Goal: Transaction & Acquisition: Purchase product/service

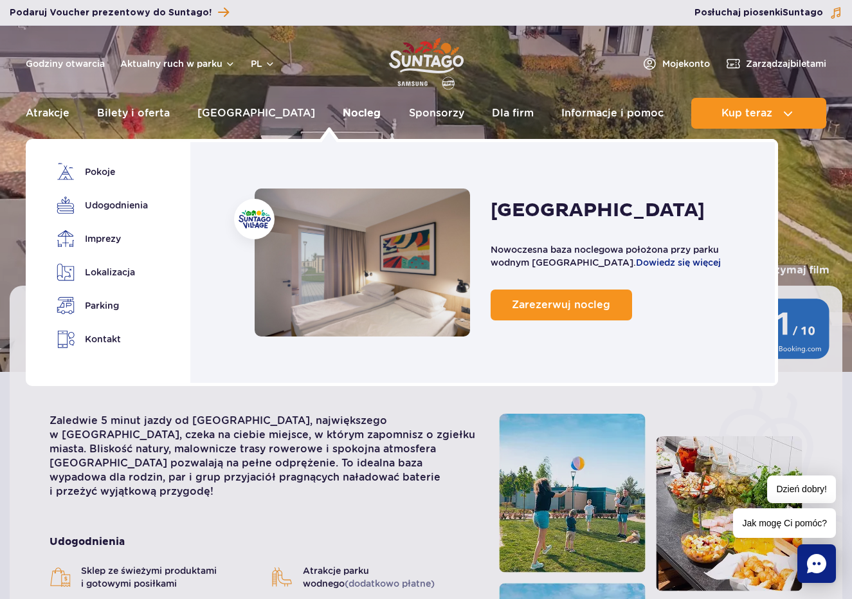
click at [343, 114] on link "Nocleg" at bounding box center [362, 113] width 38 height 31
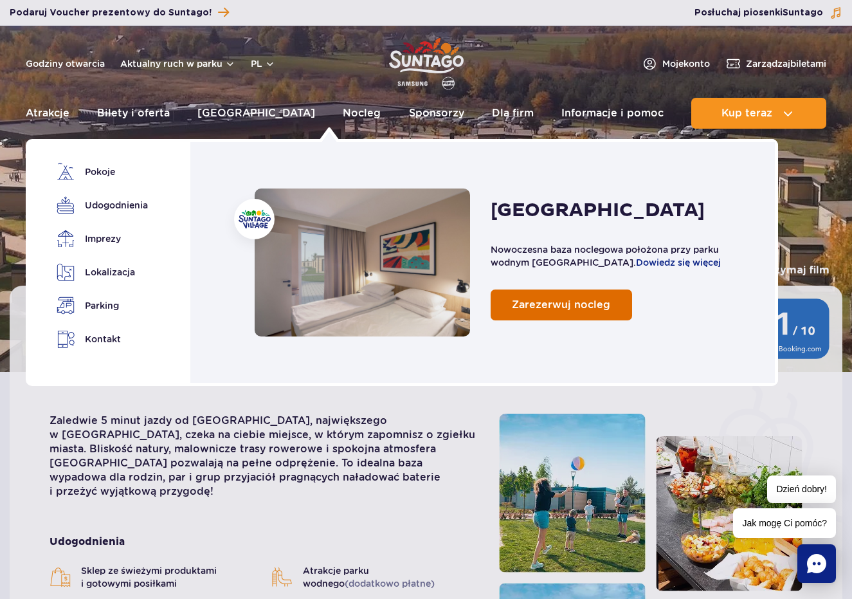
click at [561, 308] on span "Zarezerwuj nocleg" at bounding box center [561, 304] width 98 height 12
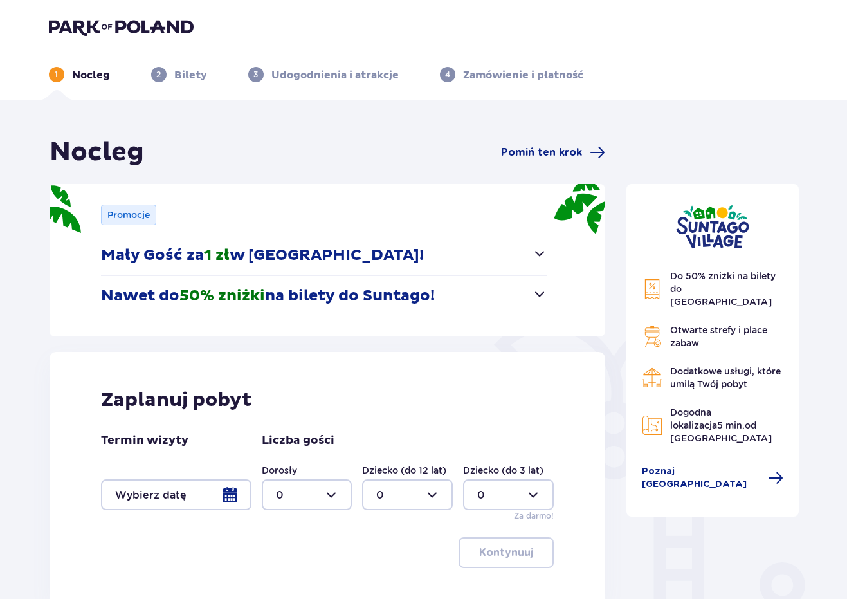
click at [540, 292] on span "button" at bounding box center [539, 293] width 15 height 15
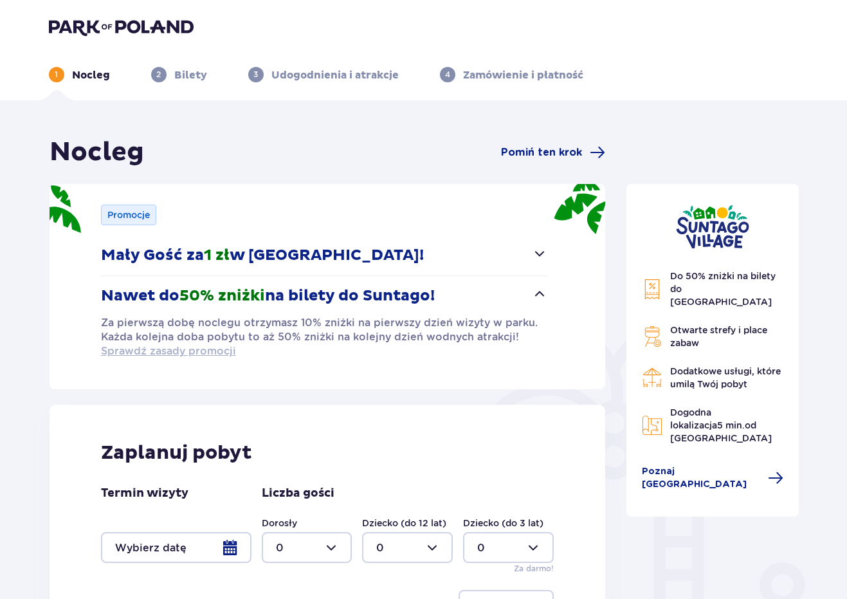
click at [189, 352] on span "Sprawdź zasady promocji" at bounding box center [168, 351] width 135 height 14
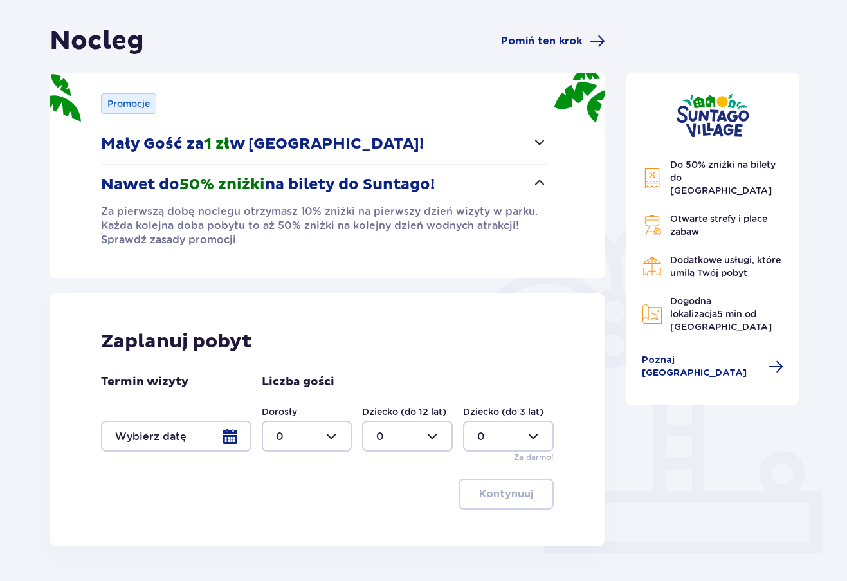
scroll to position [116, 0]
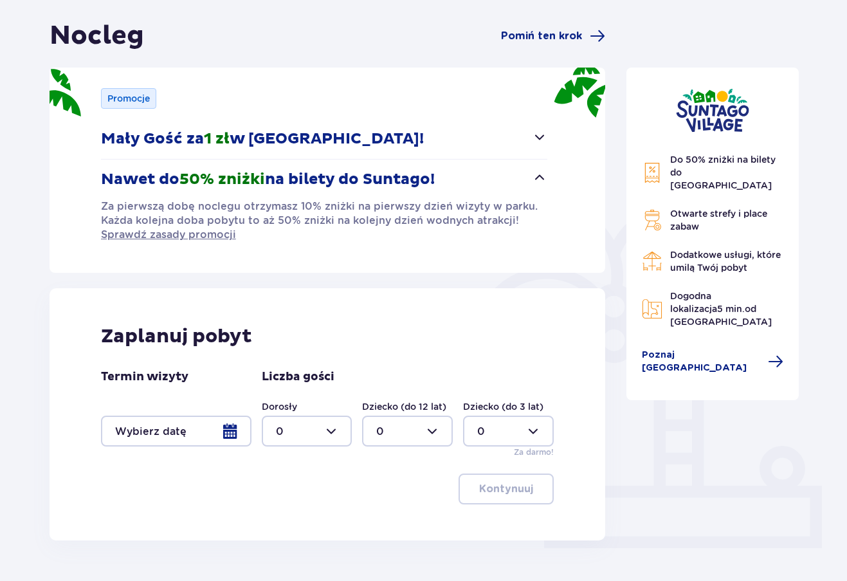
click at [227, 427] on div at bounding box center [176, 430] width 150 height 31
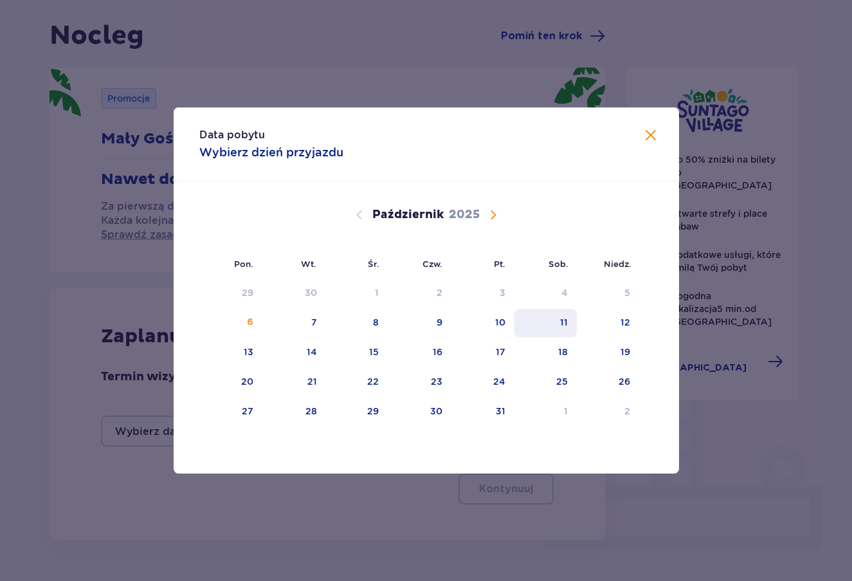
click at [556, 323] on div "11" at bounding box center [545, 323] width 62 height 28
click at [615, 322] on div "12" at bounding box center [608, 323] width 62 height 28
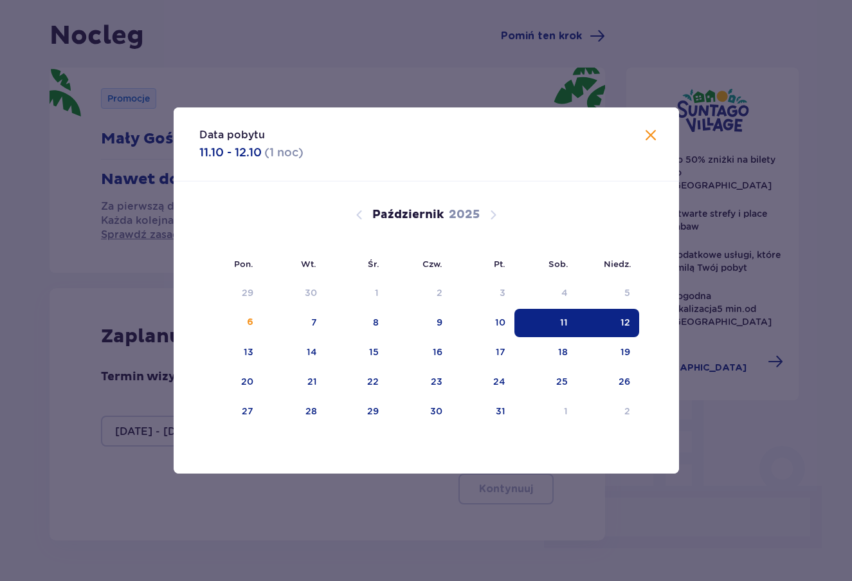
type input "11.10.25 - 12.10.25"
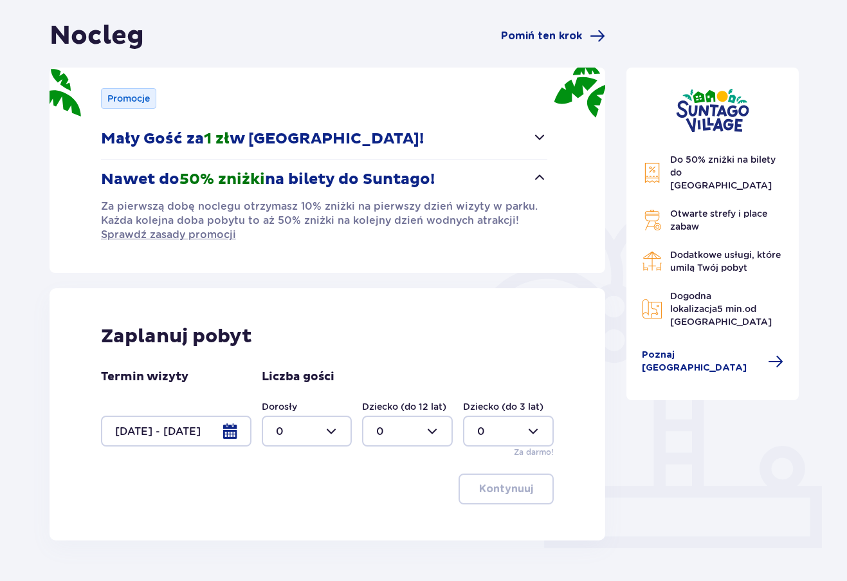
click at [324, 435] on div at bounding box center [307, 430] width 91 height 31
click at [290, 364] on div "4" at bounding box center [307, 365] width 62 height 14
type input "4"
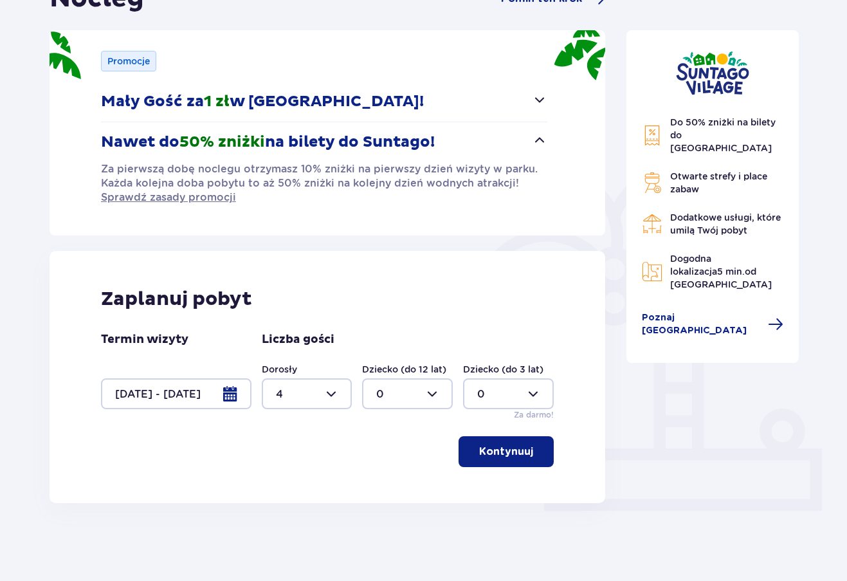
scroll to position [153, 0]
click at [505, 451] on p "Kontynuuj" at bounding box center [506, 452] width 54 height 14
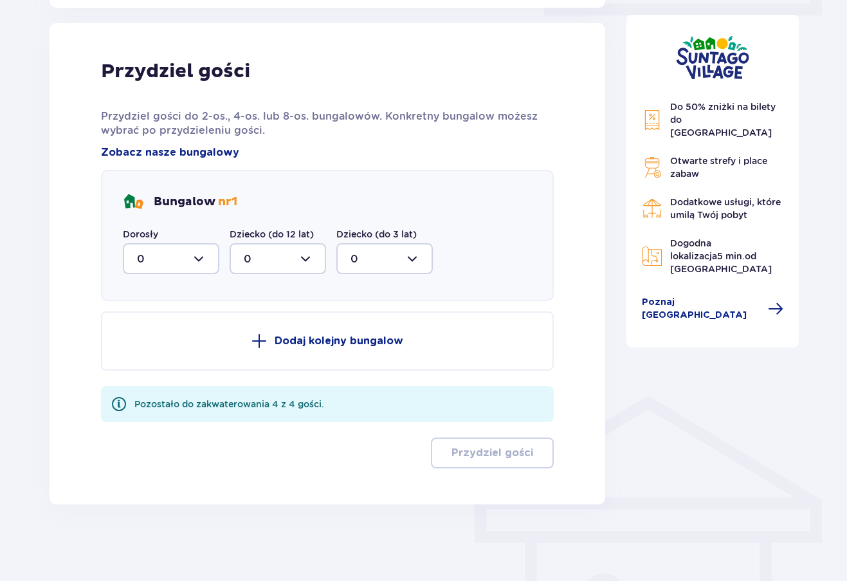
scroll to position [649, 0]
click at [188, 249] on div at bounding box center [171, 257] width 96 height 31
click at [150, 383] on div "4" at bounding box center [171, 383] width 68 height 14
type input "4"
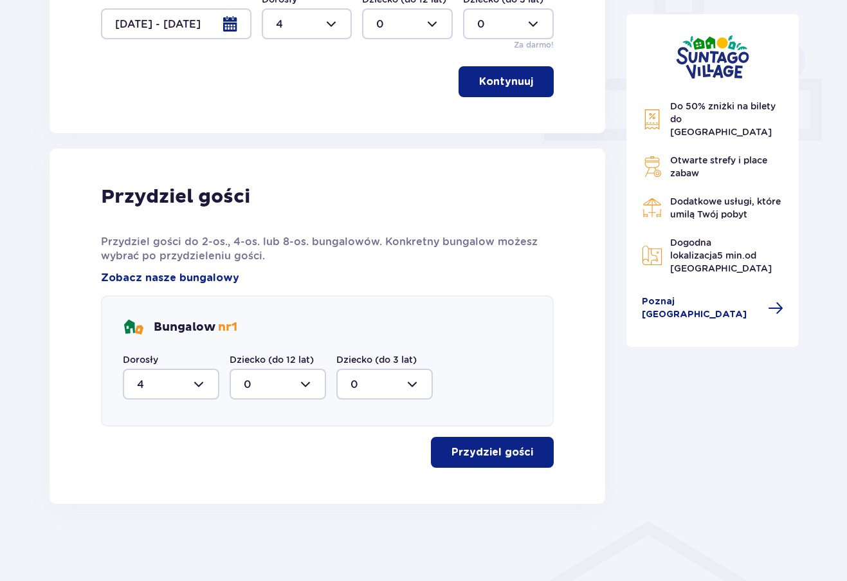
scroll to position [523, 0]
click at [500, 449] on p "Przydziel gości" at bounding box center [492, 452] width 82 height 14
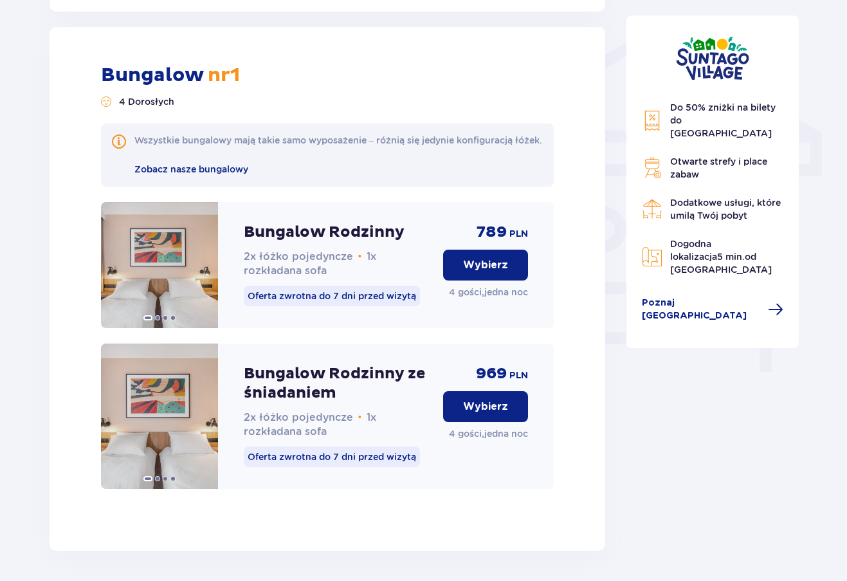
scroll to position [1006, 0]
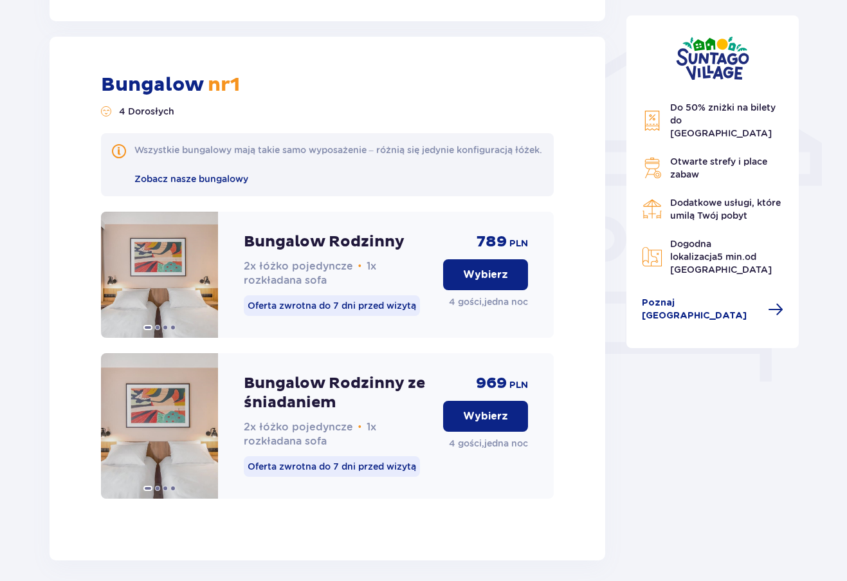
click at [357, 476] on p "Oferta zwrotna do 7 dni przed wizytą" at bounding box center [332, 466] width 176 height 21
click at [158, 491] on span at bounding box center [157, 487] width 5 height 5
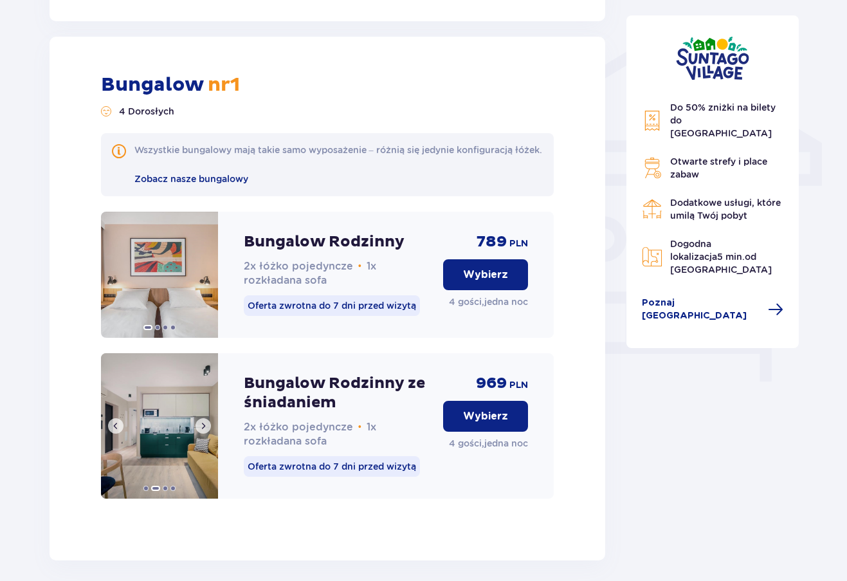
click at [167, 491] on span at bounding box center [165, 487] width 5 height 5
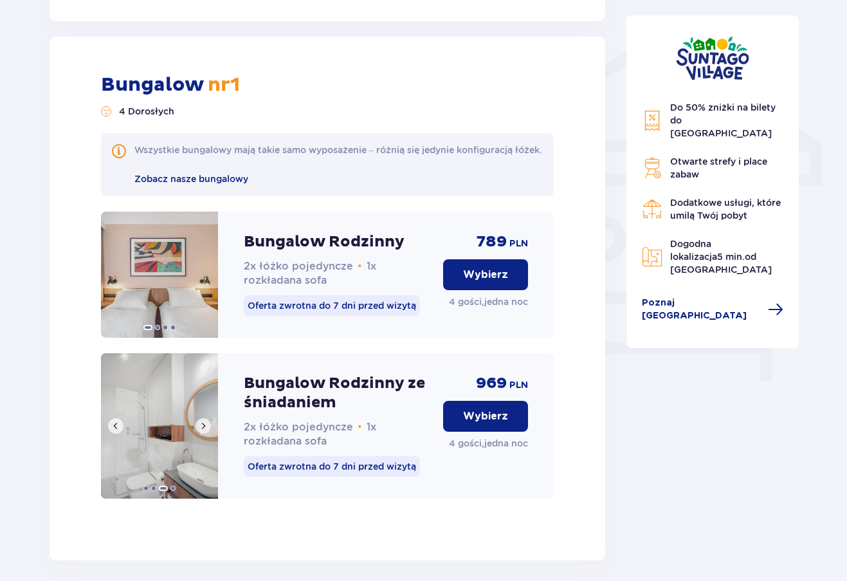
click at [172, 491] on span at bounding box center [172, 487] width 5 height 5
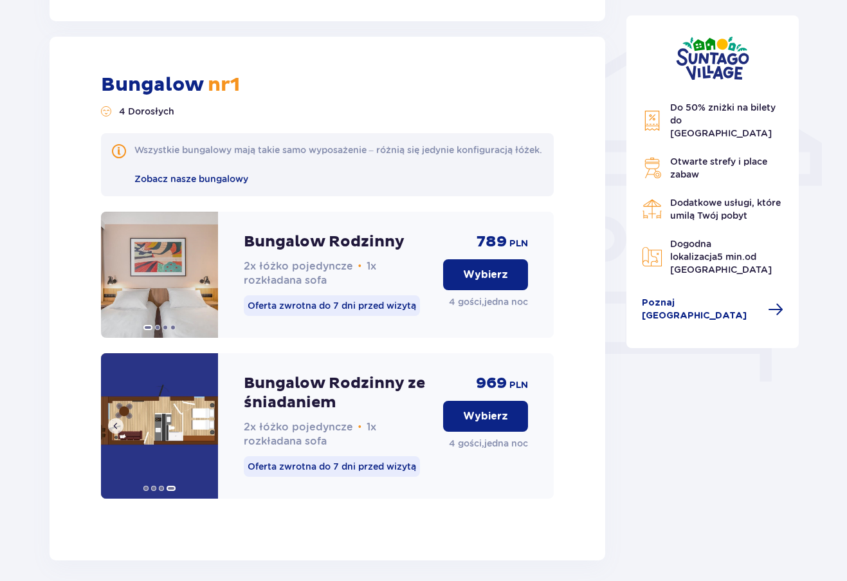
click at [172, 433] on img at bounding box center [159, 425] width 117 height 145
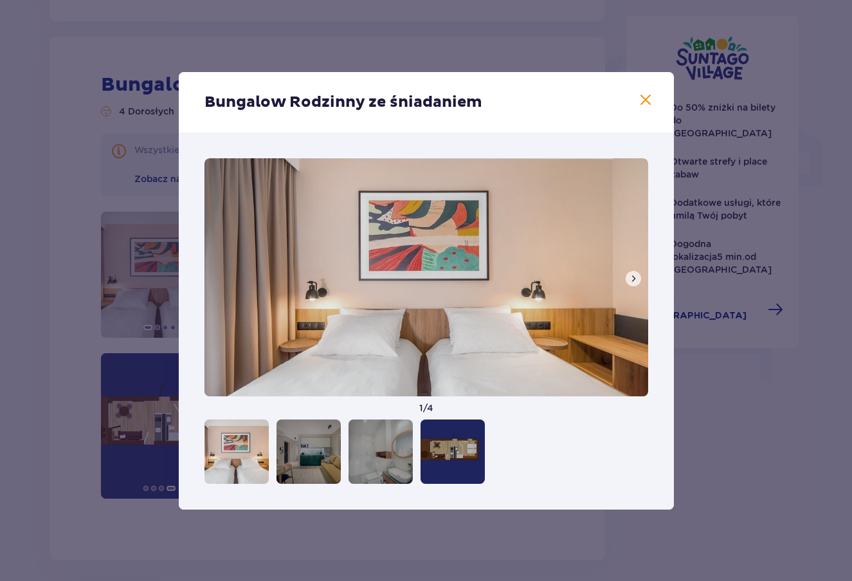
click at [460, 455] on div at bounding box center [452, 451] width 64 height 64
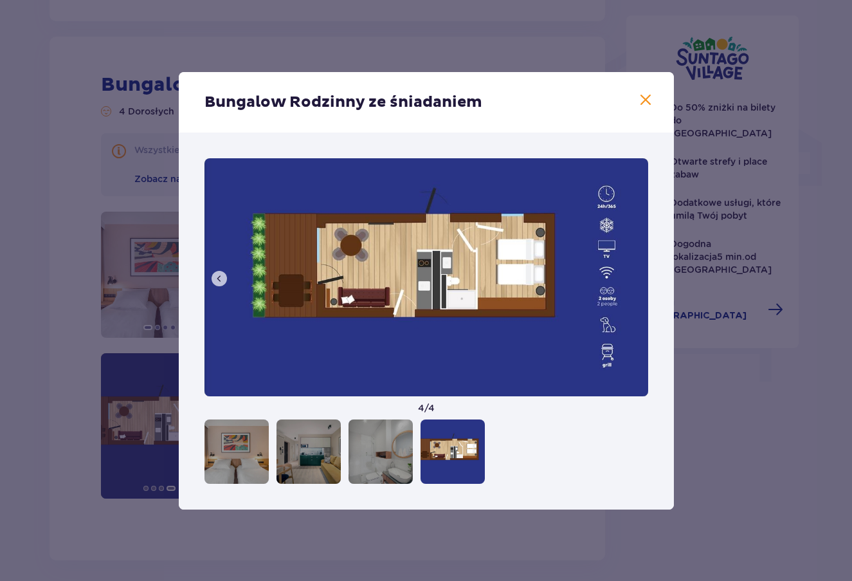
click at [644, 101] on span at bounding box center [645, 100] width 15 height 15
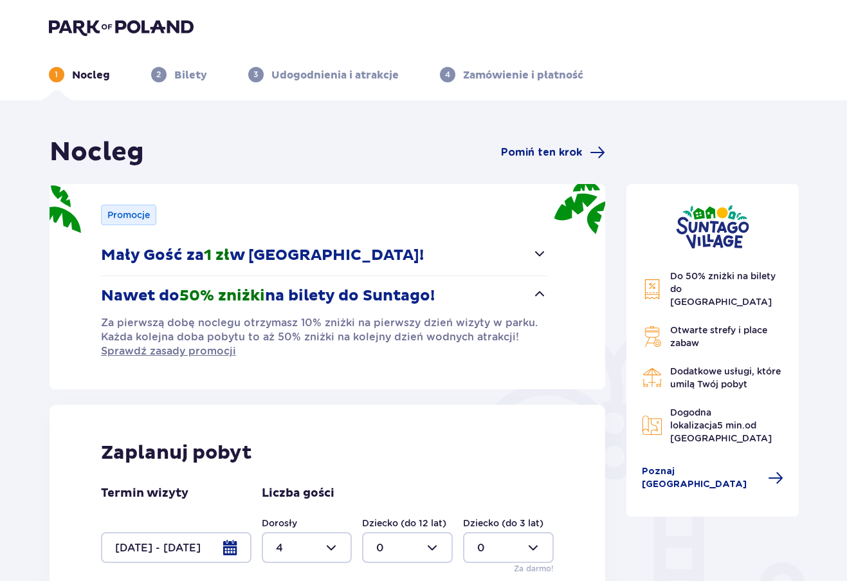
click at [85, 23] on img at bounding box center [121, 27] width 145 height 18
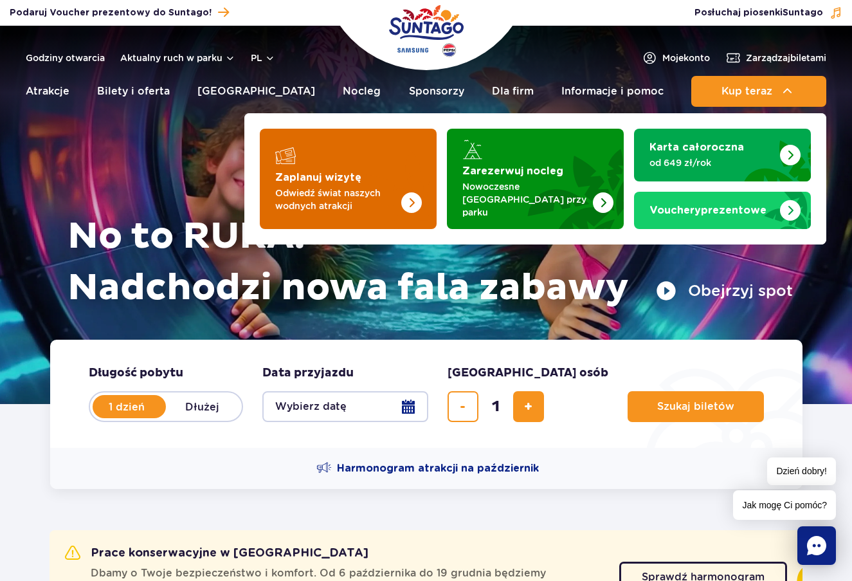
click at [344, 193] on p "Odwiedź świat naszych wodnych atrakcji" at bounding box center [337, 199] width 125 height 26
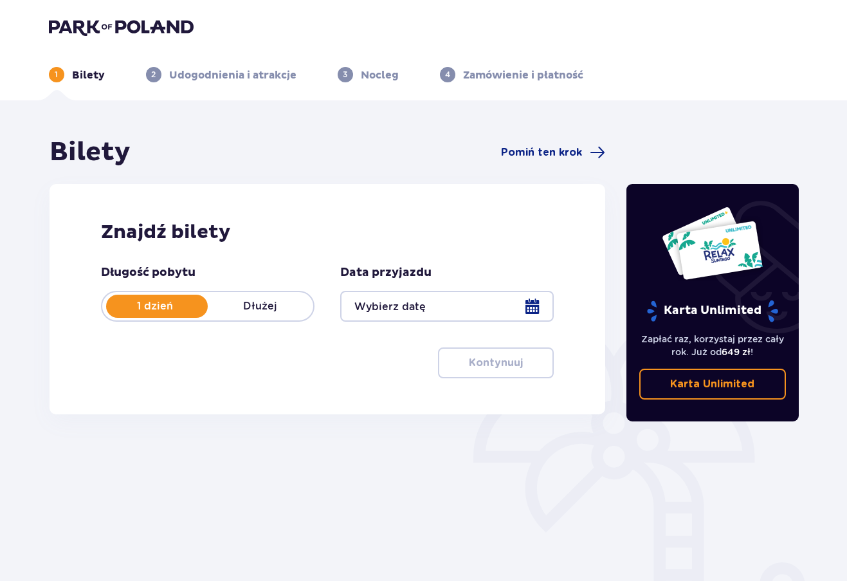
click at [534, 306] on div at bounding box center [446, 306] width 213 height 31
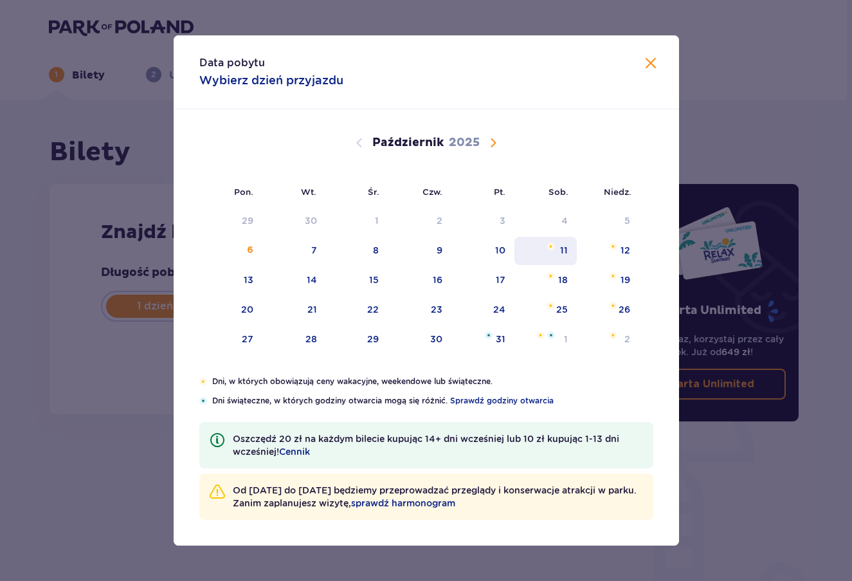
click at [566, 260] on div "11" at bounding box center [545, 251] width 62 height 28
type input "[DATE]"
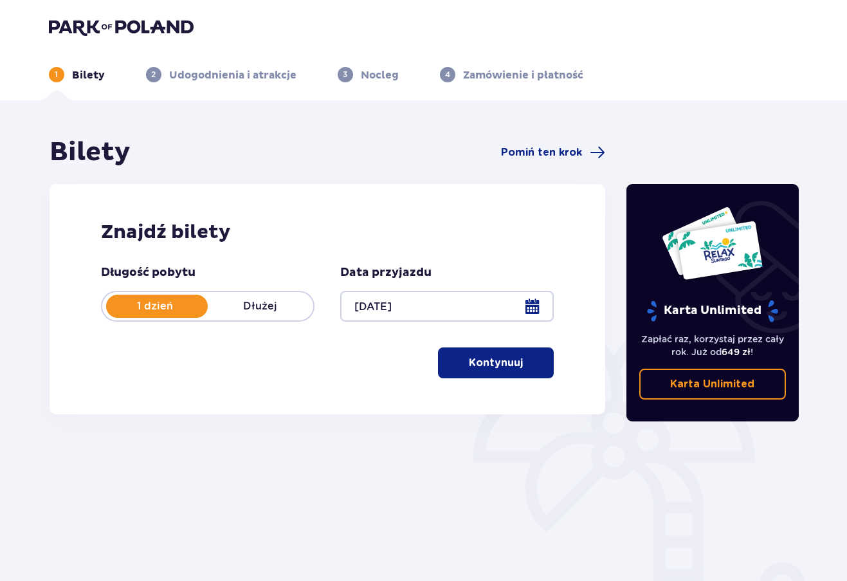
click at [514, 365] on button "Kontynuuj" at bounding box center [496, 362] width 116 height 31
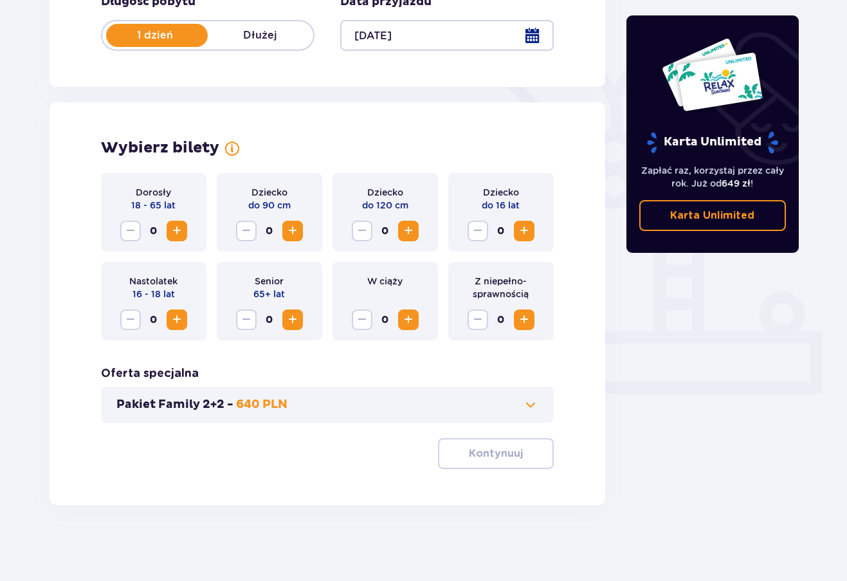
scroll to position [272, 0]
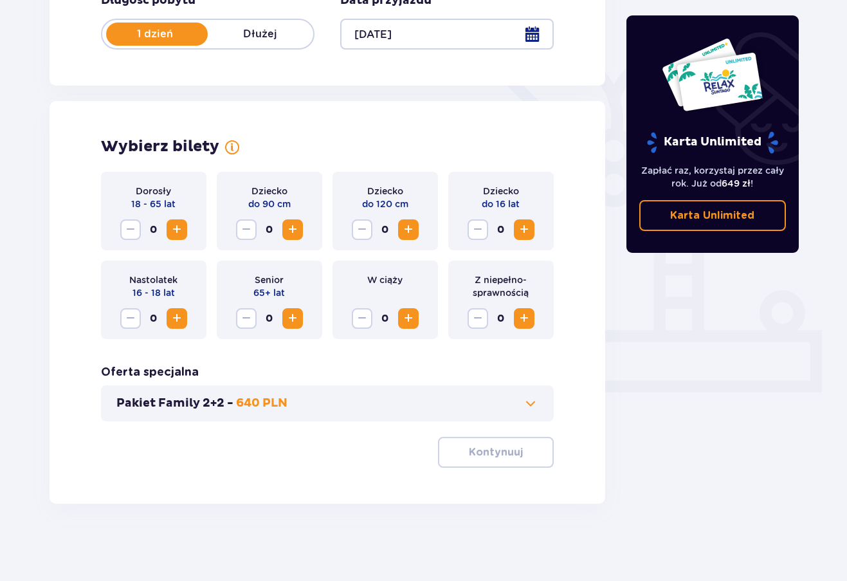
click at [176, 226] on span "Zwiększ" at bounding box center [176, 229] width 15 height 15
click at [529, 229] on span "Zwiększ" at bounding box center [523, 229] width 15 height 15
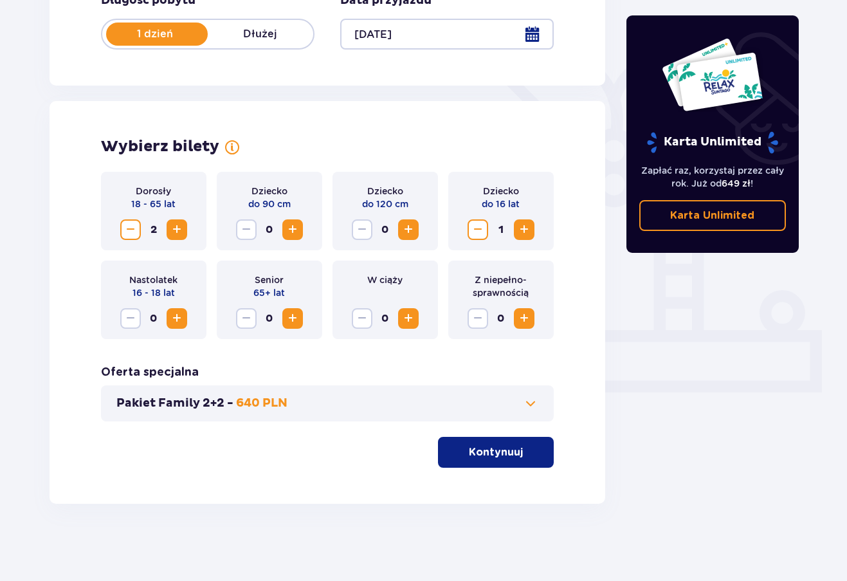
click at [529, 229] on span "Zwiększ" at bounding box center [523, 229] width 15 height 15
click at [496, 453] on p "Kontynuuj" at bounding box center [496, 452] width 54 height 14
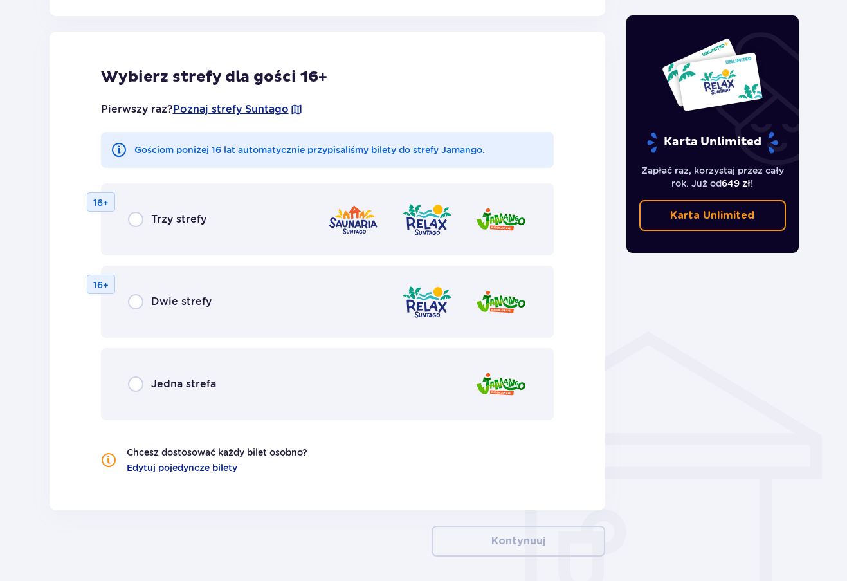
scroll to position [714, 0]
click at [136, 386] on input "radio" at bounding box center [135, 382] width 15 height 15
radio input "true"
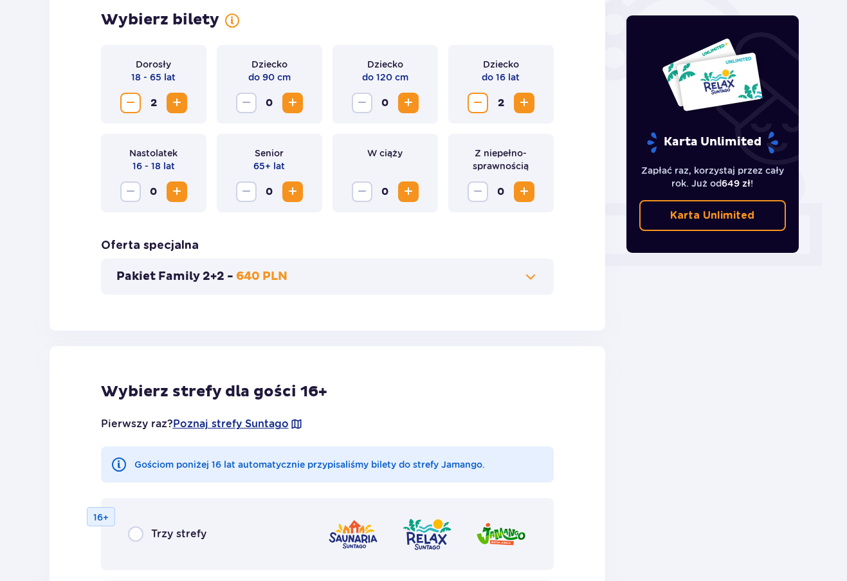
scroll to position [377, 0]
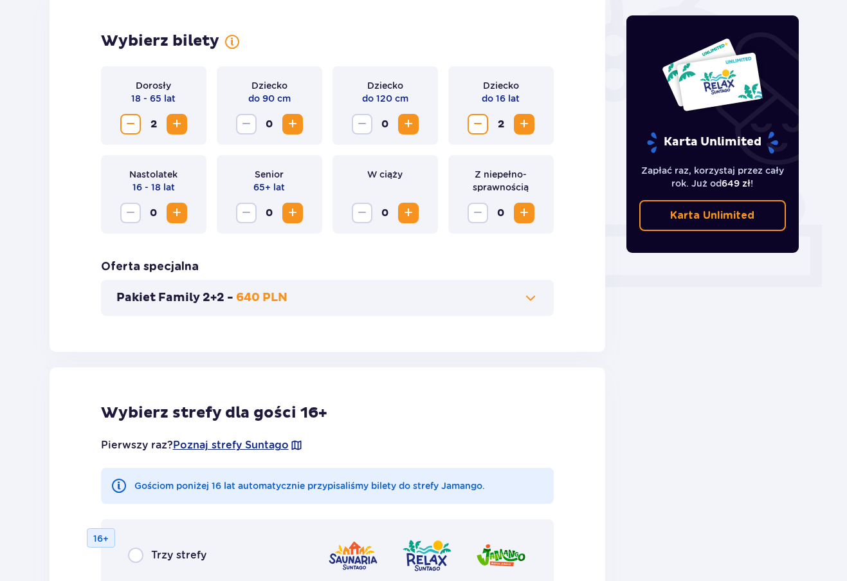
click at [447, 302] on button "Pakiet Family 2+2 - 640 PLN" at bounding box center [327, 297] width 422 height 15
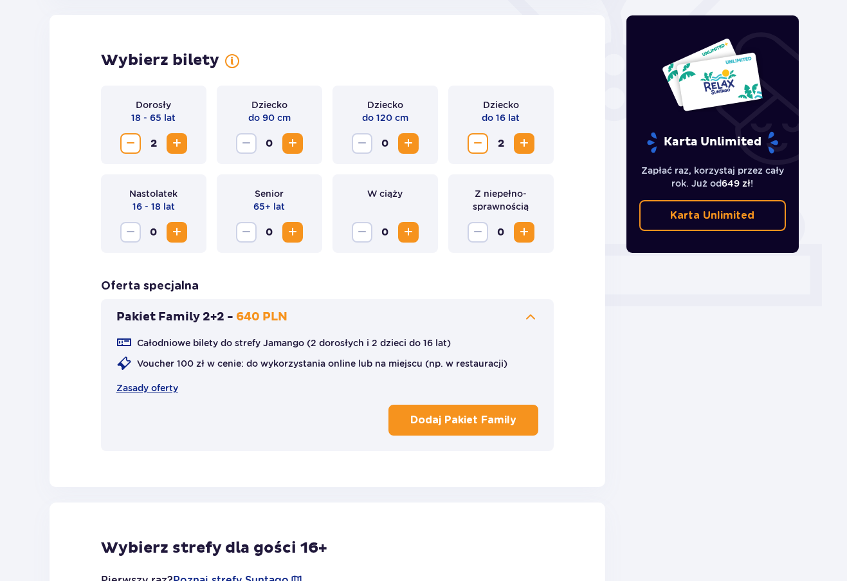
scroll to position [357, 0]
click at [154, 385] on link "Zasady oferty" at bounding box center [147, 388] width 62 height 13
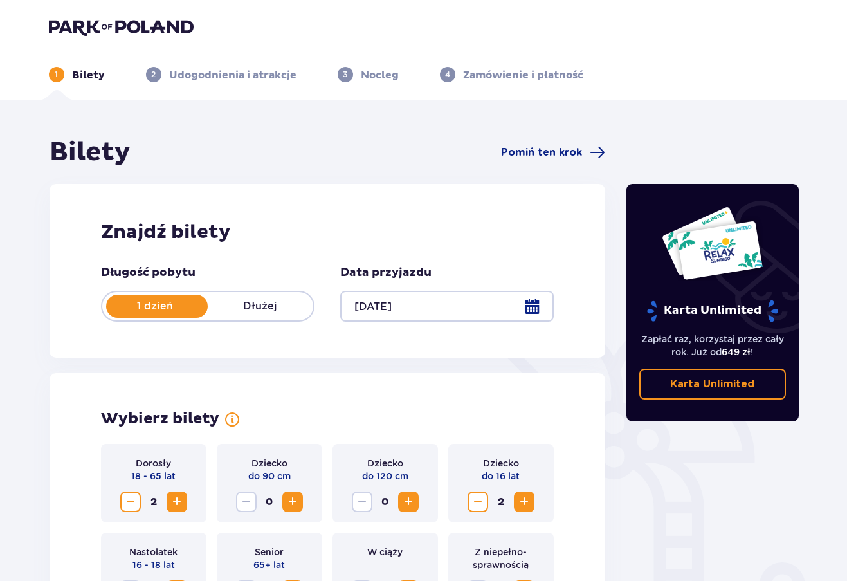
scroll to position [0, 0]
click at [527, 306] on div at bounding box center [446, 306] width 213 height 31
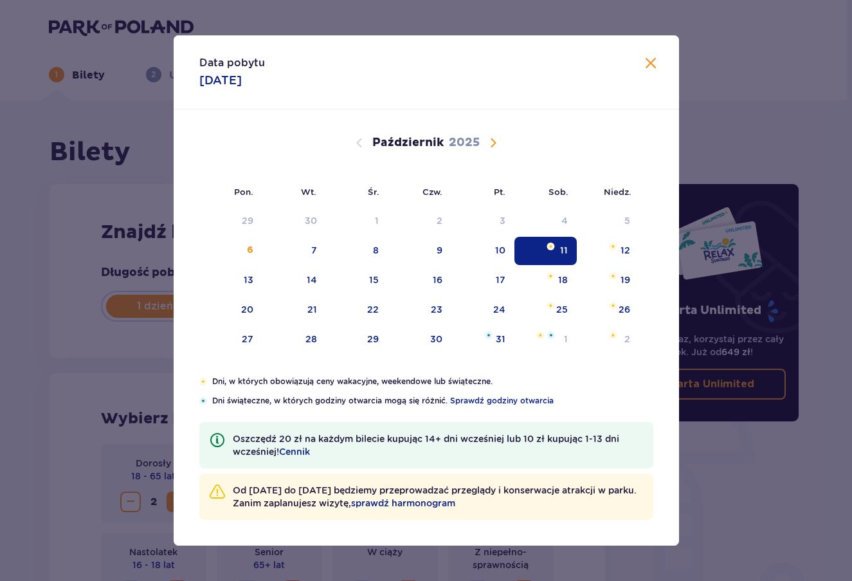
click at [560, 249] on div "11" at bounding box center [545, 251] width 62 height 28
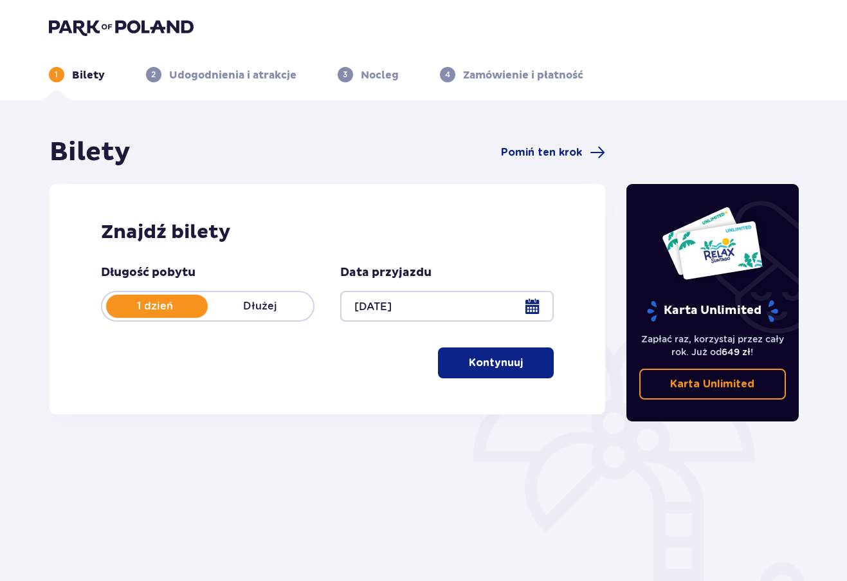
click at [230, 82] on p "Udogodnienia i atrakcje" at bounding box center [232, 75] width 127 height 14
click at [236, 75] on p "Udogodnienia i atrakcje" at bounding box center [232, 75] width 127 height 14
click at [537, 308] on div at bounding box center [446, 306] width 213 height 31
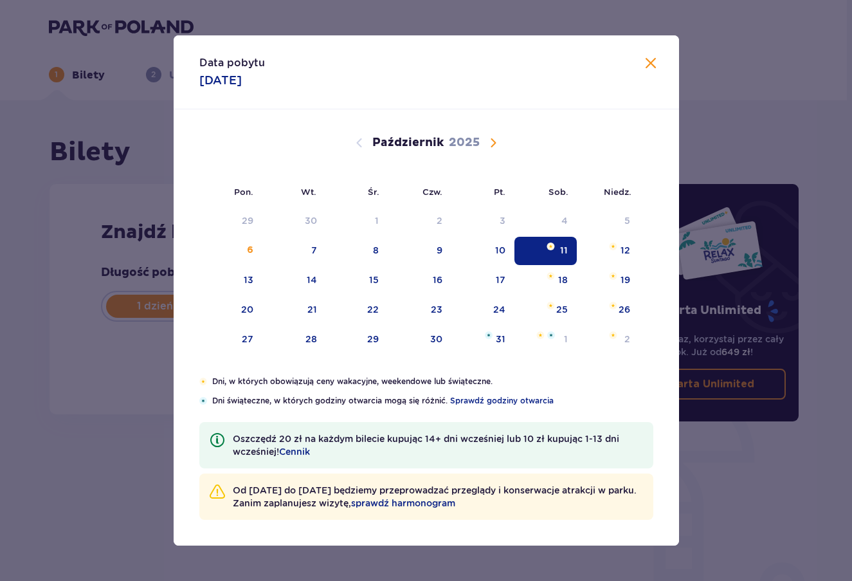
click at [552, 251] on div "11" at bounding box center [545, 251] width 62 height 28
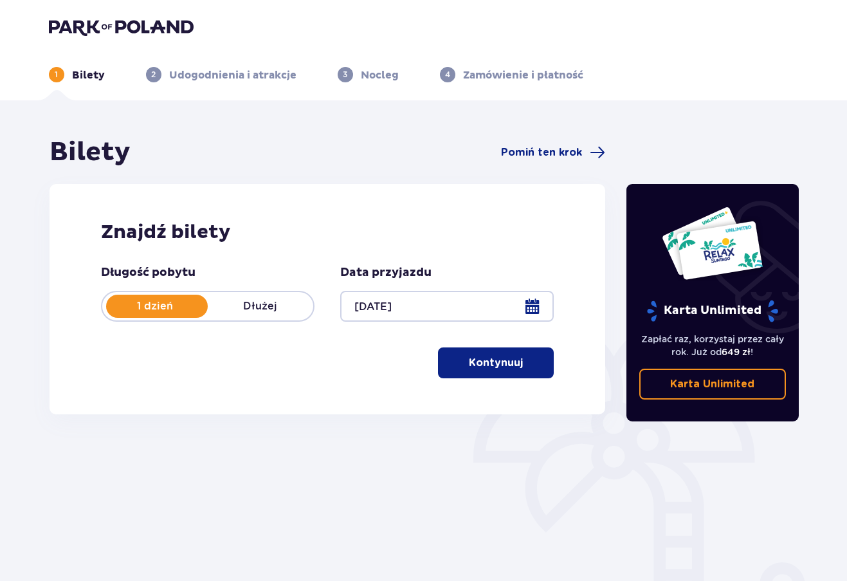
click at [514, 361] on button "Kontynuuj" at bounding box center [496, 362] width 116 height 31
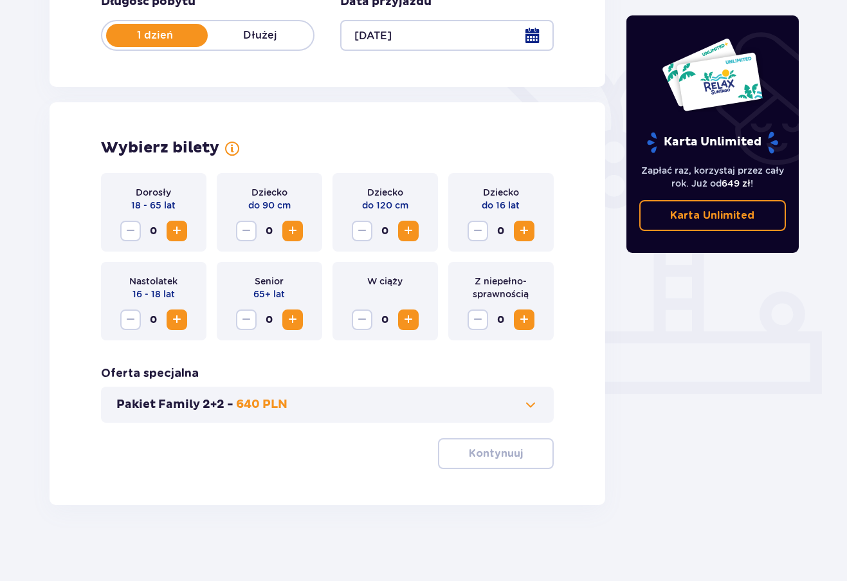
scroll to position [272, 0]
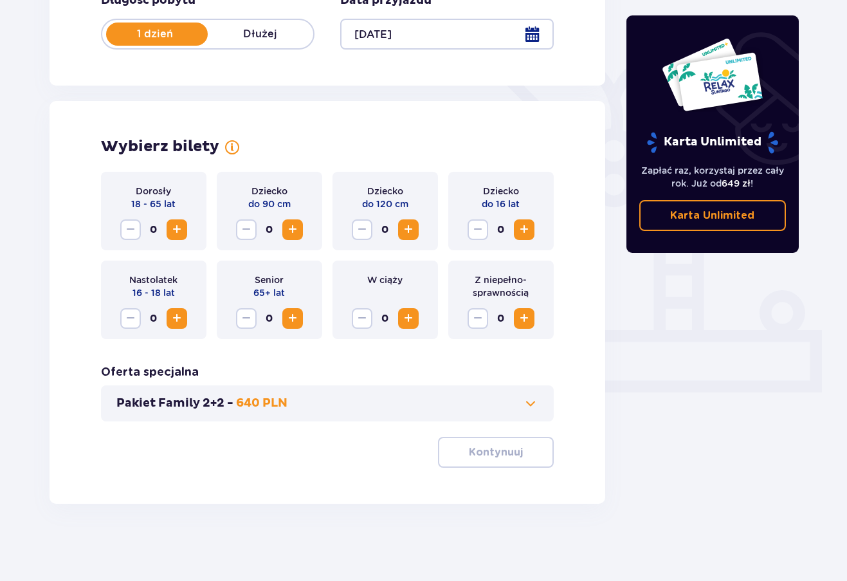
click at [507, 405] on button "Pakiet Family 2+2 - 640 PLN" at bounding box center [327, 402] width 422 height 15
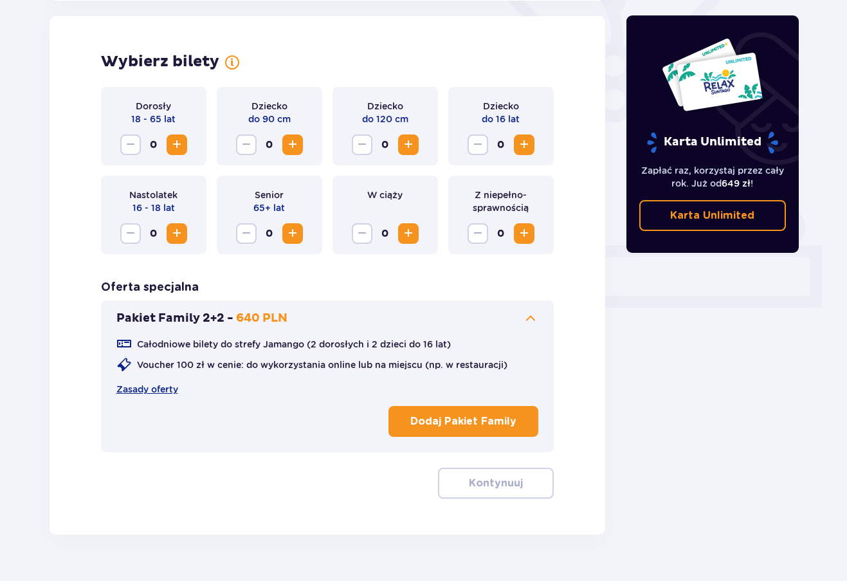
scroll to position [357, 0]
click at [444, 412] on button "Dodaj Pakiet Family" at bounding box center [463, 420] width 150 height 31
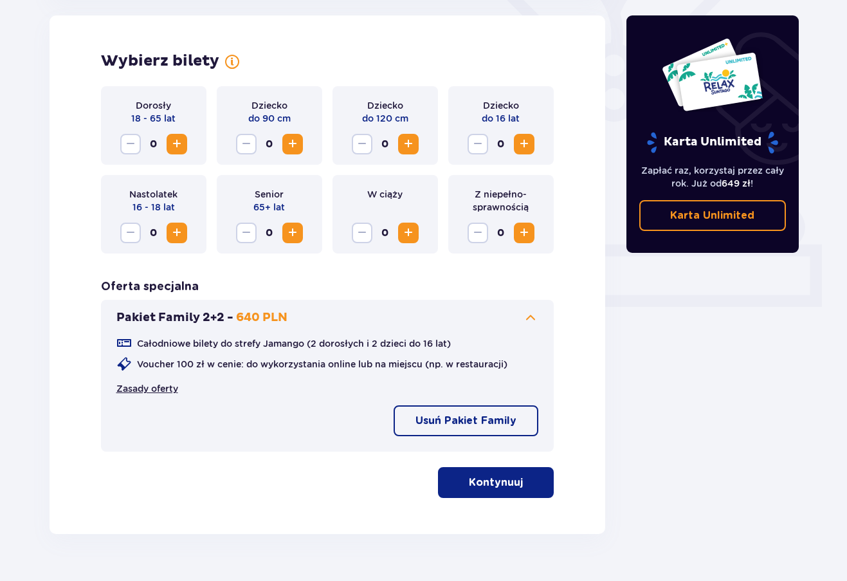
click at [147, 383] on link "Zasady oferty" at bounding box center [147, 388] width 62 height 13
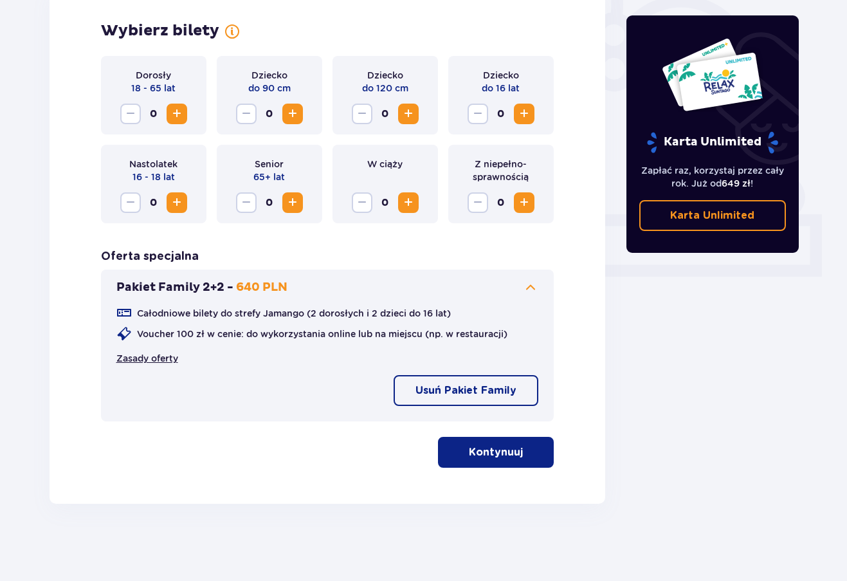
scroll to position [388, 0]
click at [496, 446] on p "Kontynuuj" at bounding box center [496, 452] width 54 height 14
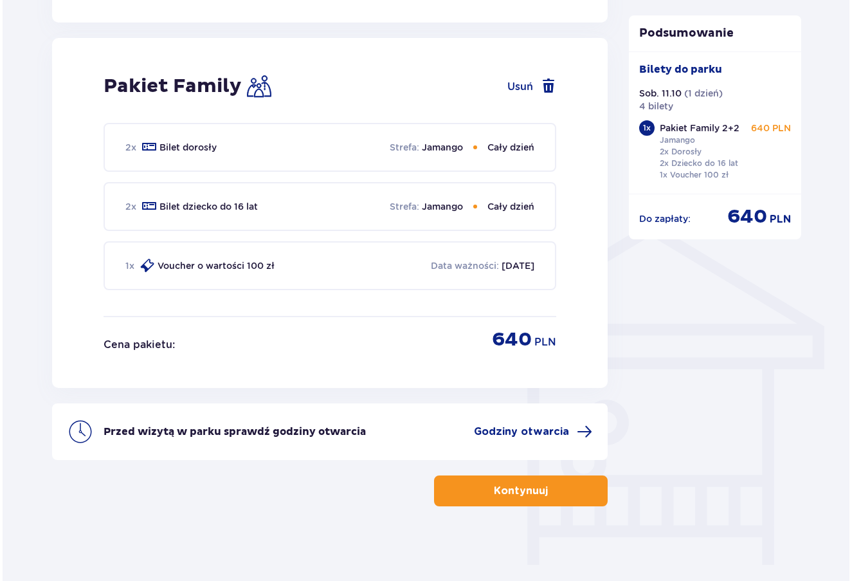
scroll to position [825, 0]
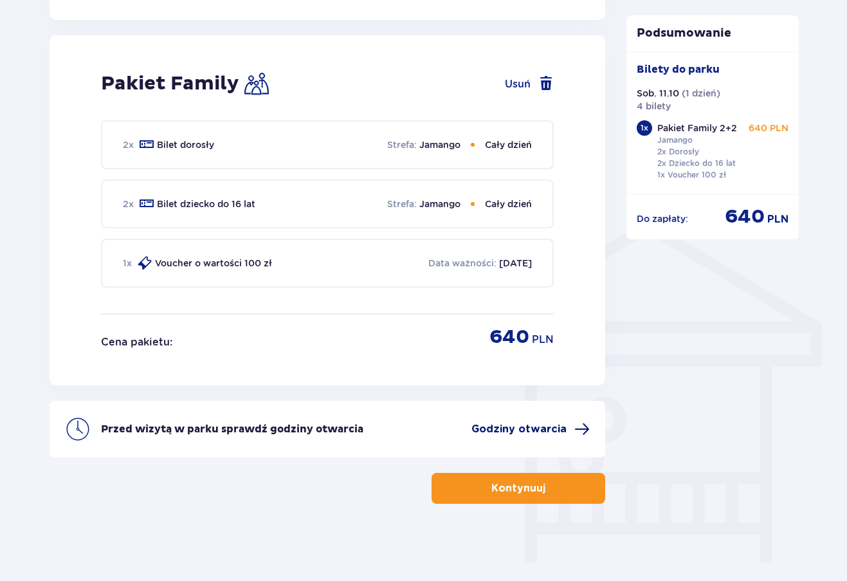
click at [519, 429] on span "Godziny otwarcia" at bounding box center [518, 429] width 95 height 14
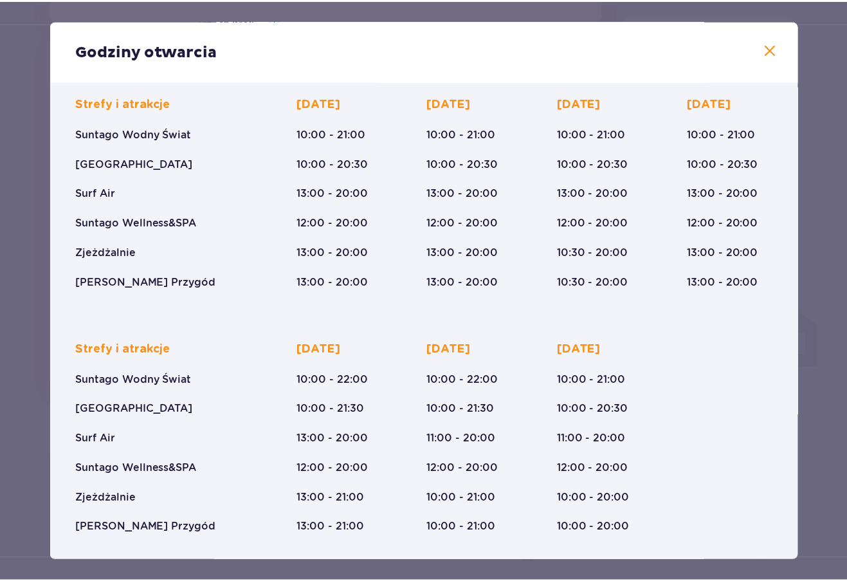
scroll to position [100, 0]
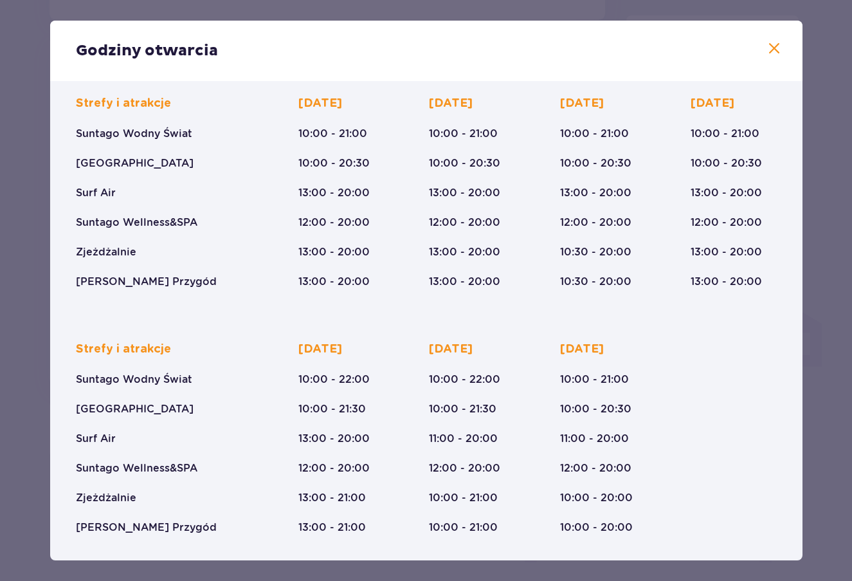
click at [770, 48] on span at bounding box center [773, 48] width 15 height 15
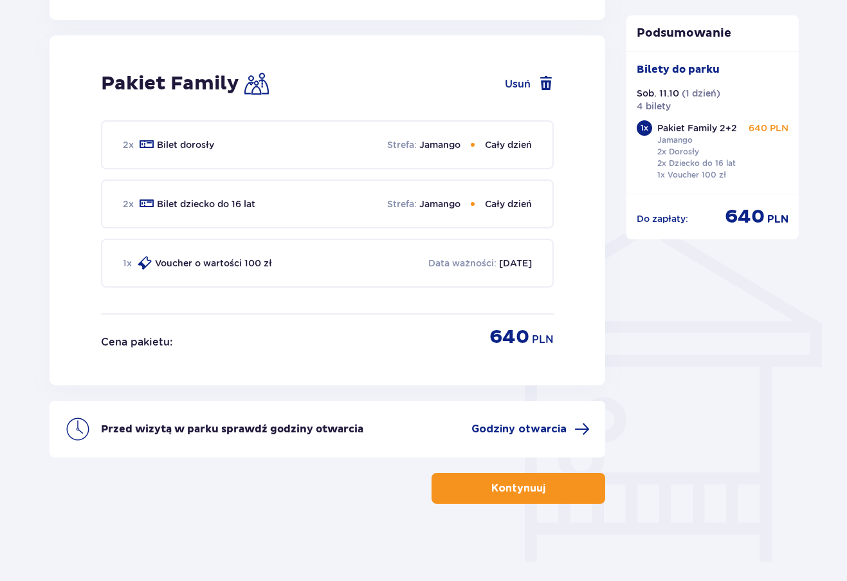
click at [545, 487] on span "button" at bounding box center [547, 487] width 15 height 15
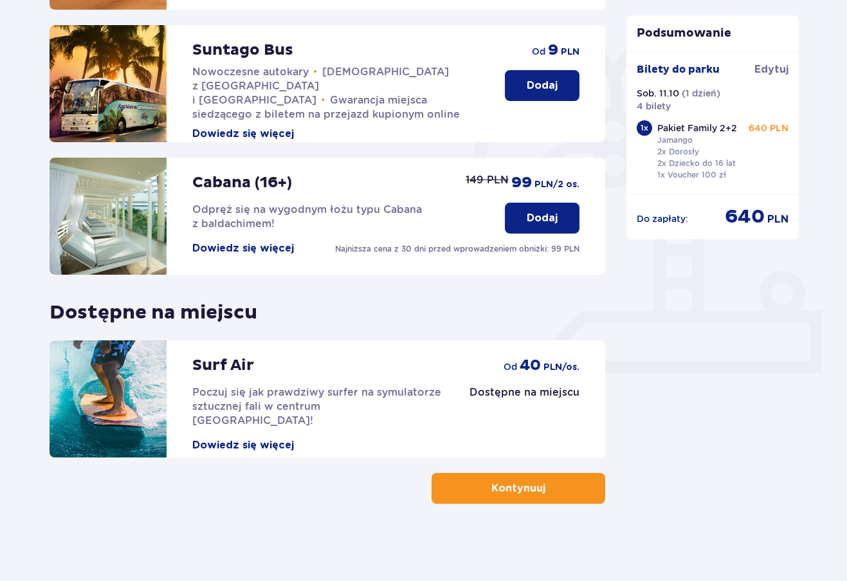
scroll to position [291, 0]
click at [584, 490] on button "Kontynuuj" at bounding box center [518, 488] width 174 height 31
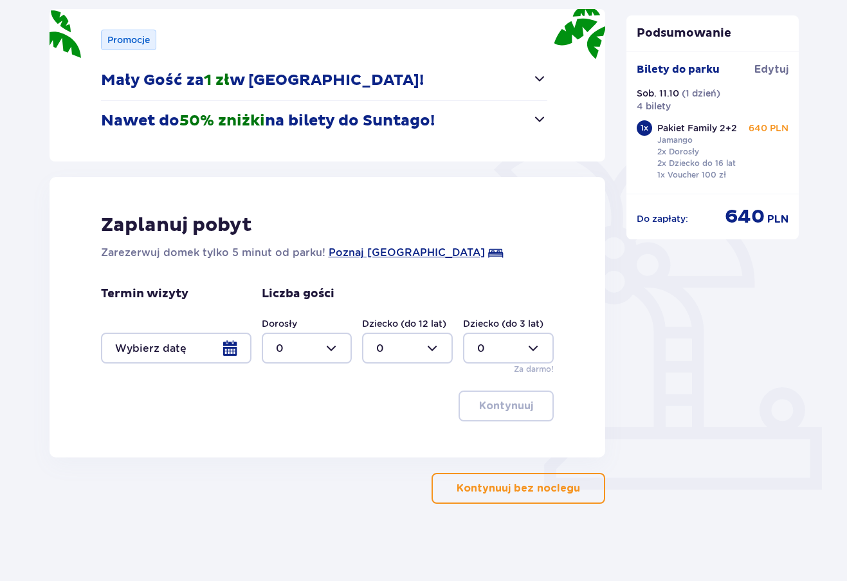
scroll to position [175, 0]
click at [553, 480] on button "Kontynuuj bez noclegu" at bounding box center [518, 488] width 174 height 31
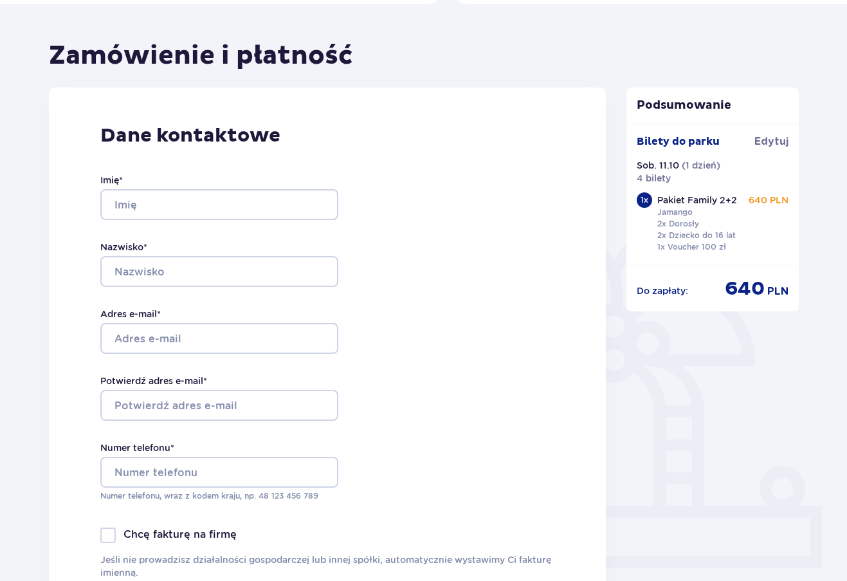
scroll to position [98, 0]
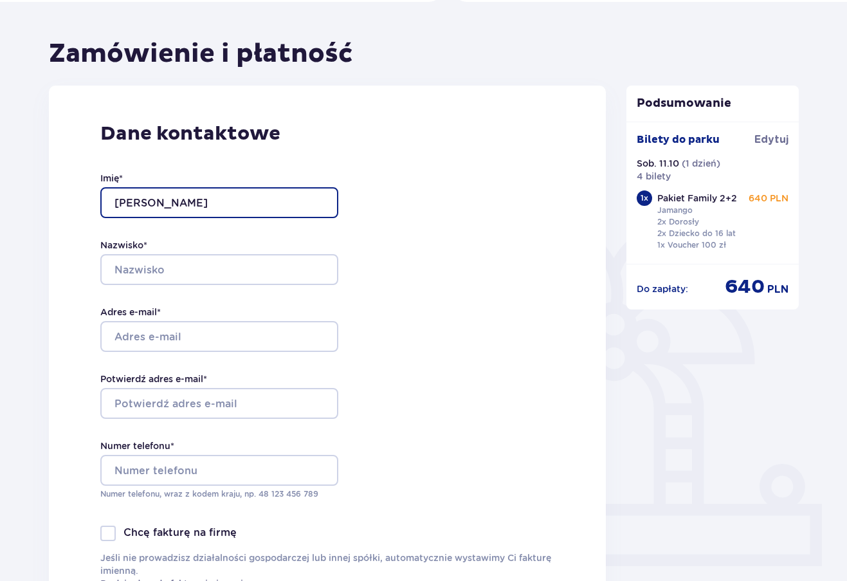
type input "Michał"
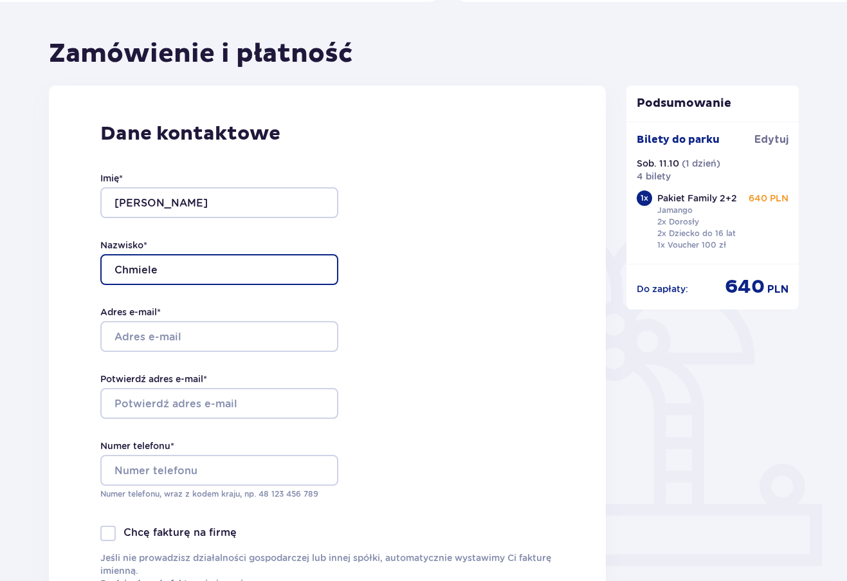
type input "Chmielew"
type input "Chmielewski"
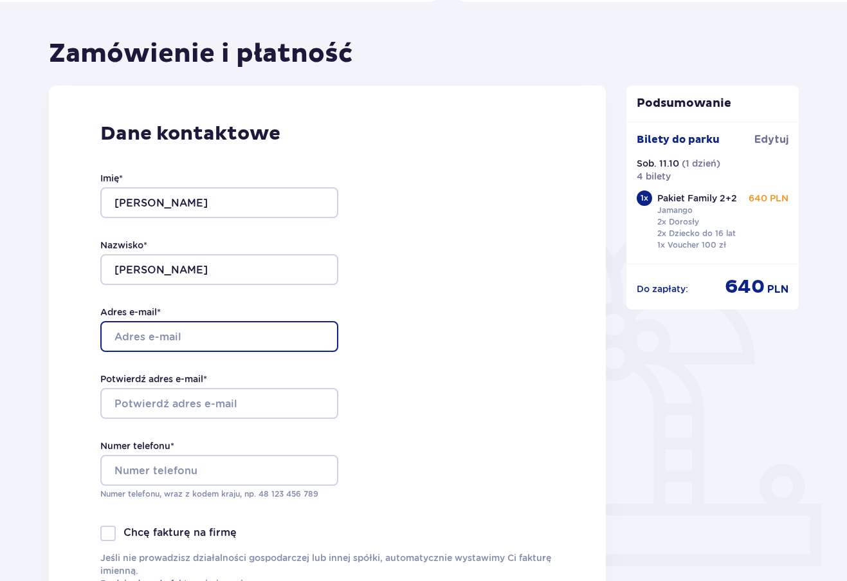
type input "chmiel82@gmail.com"
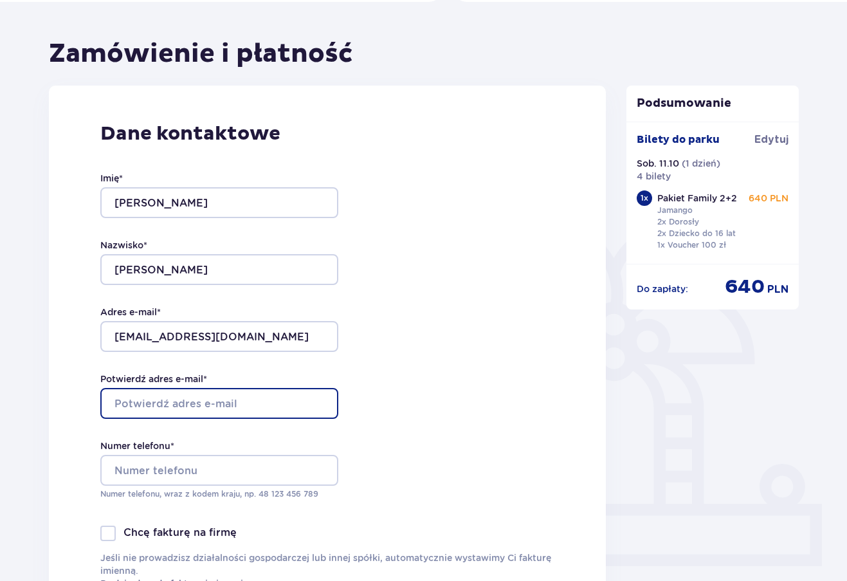
type input "chmiel82@gmail.com"
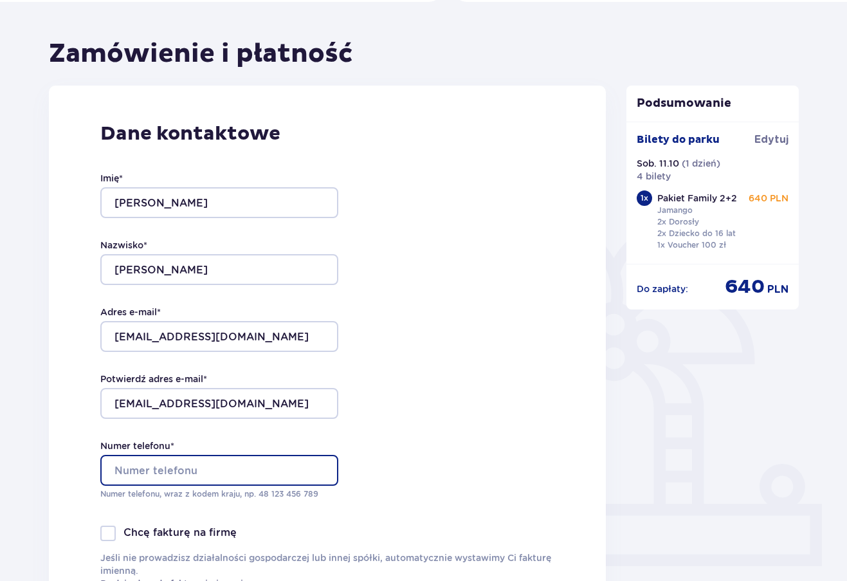
type input "530767929"
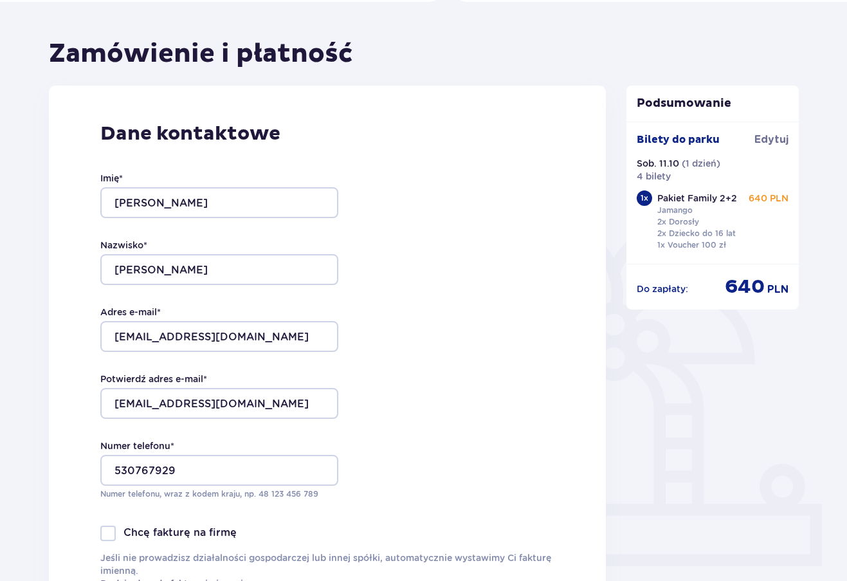
type input "Orlowicza 57"
click at [429, 317] on div "Dane kontaktowe Imię * Michał Nazwisko * Chmielewski Adres e-mail * chmiel82@gm…" at bounding box center [327, 356] width 557 height 540
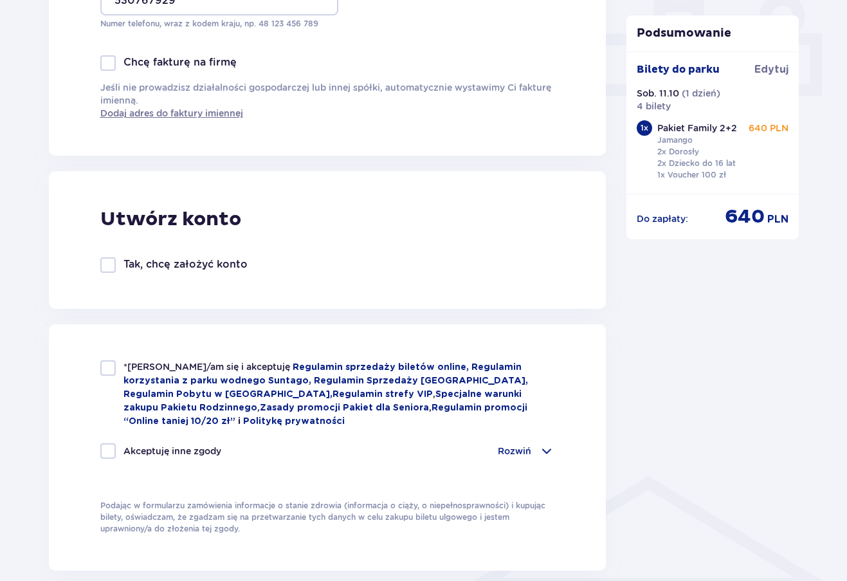
scroll to position [570, 0]
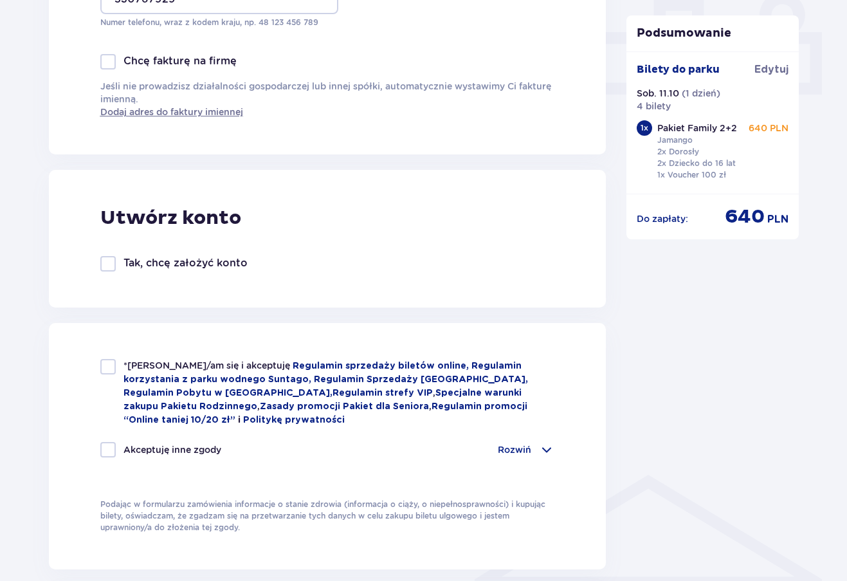
click at [110, 370] on div at bounding box center [107, 366] width 15 height 15
checkbox input "true"
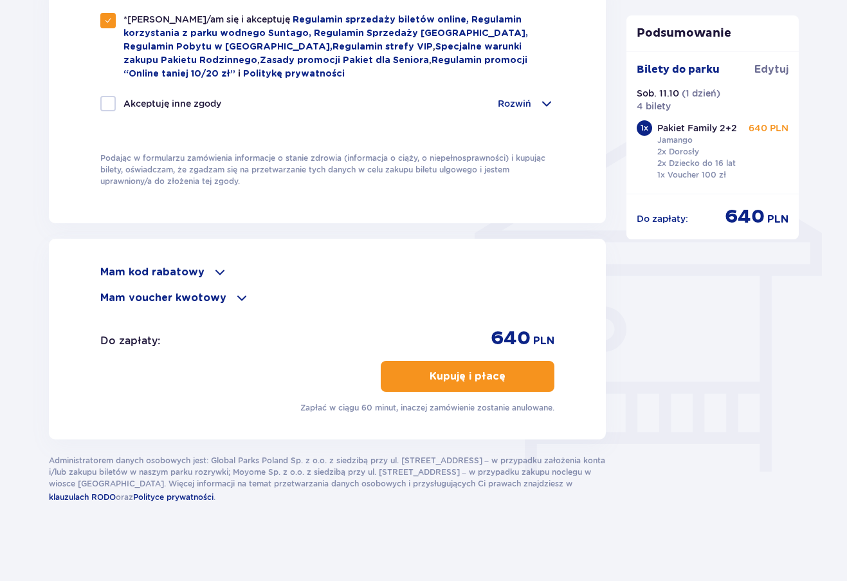
scroll to position [916, 0]
click at [471, 372] on p "Kupuję i płacę" at bounding box center [467, 376] width 76 height 14
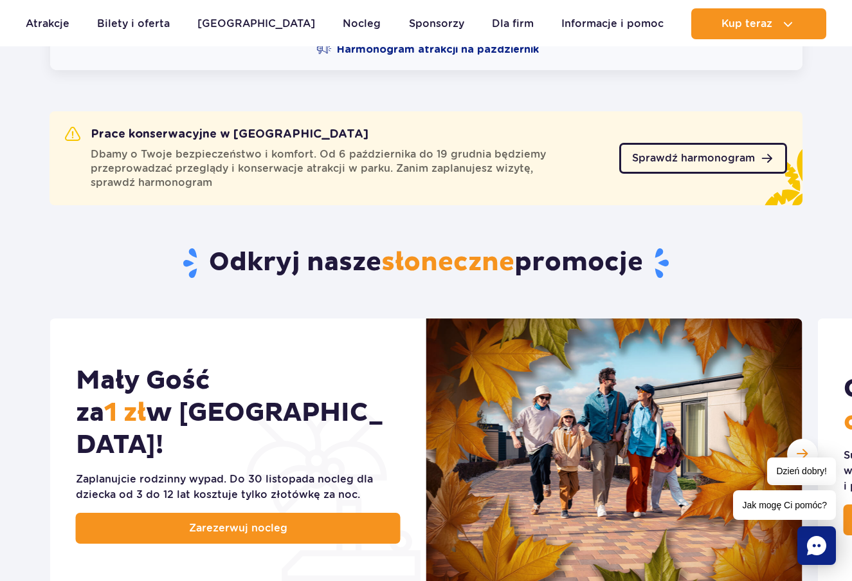
click at [656, 161] on span "Sprawdź harmonogram" at bounding box center [693, 158] width 123 height 10
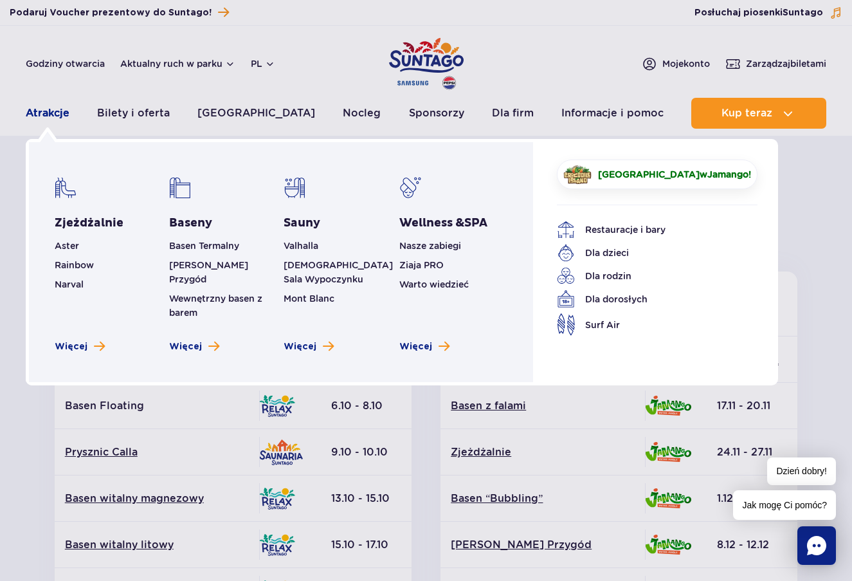
click at [46, 113] on link "Atrakcje" at bounding box center [48, 113] width 44 height 31
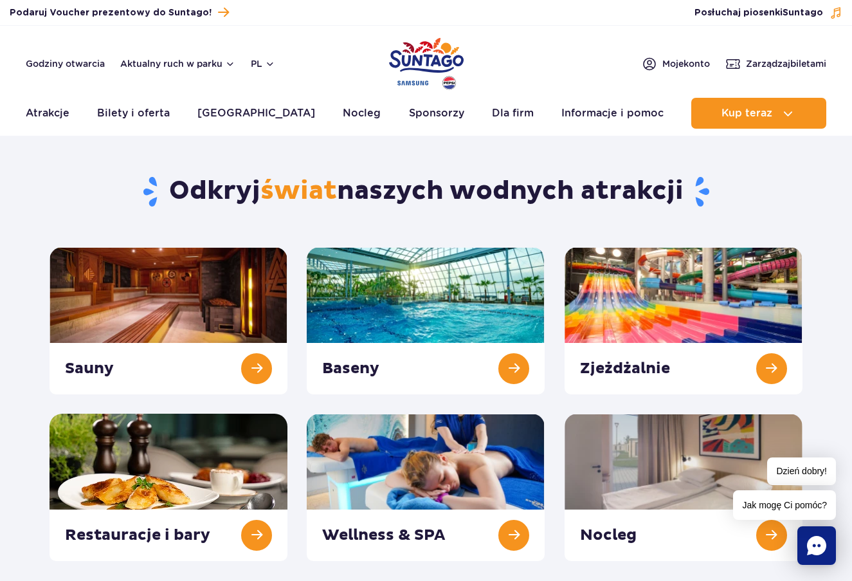
click at [559, 291] on div "Zjeżdżalnie" at bounding box center [683, 320] width 257 height 147
click at [617, 306] on link at bounding box center [684, 320] width 238 height 147
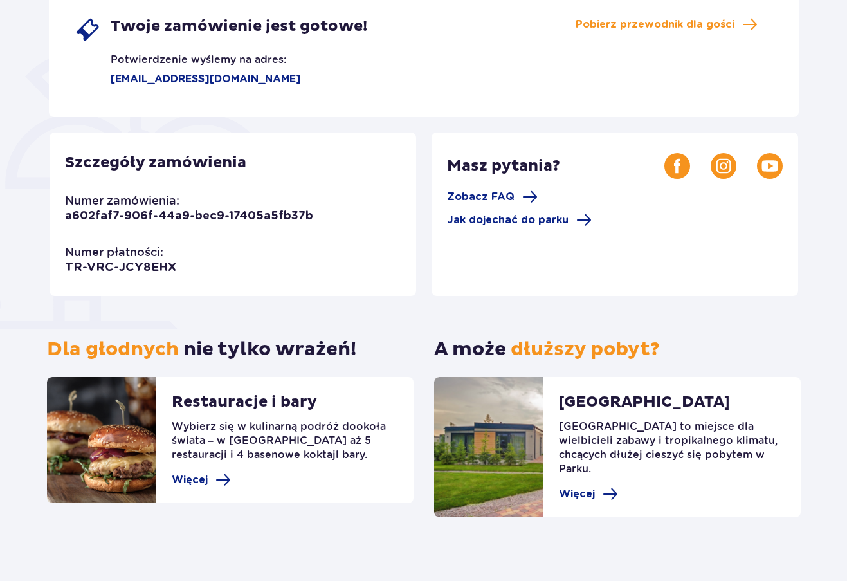
scroll to position [251, 0]
click at [188, 482] on span "Więcej" at bounding box center [190, 480] width 36 height 14
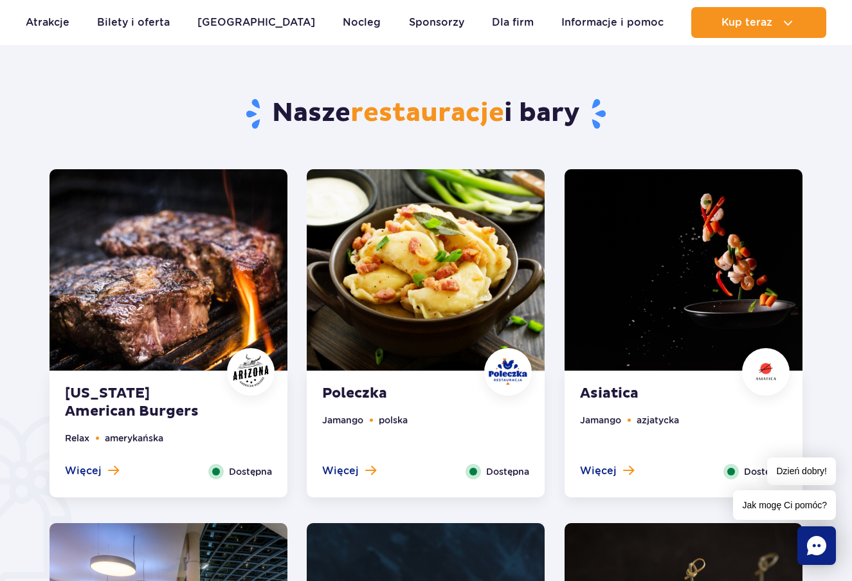
scroll to position [552, 0]
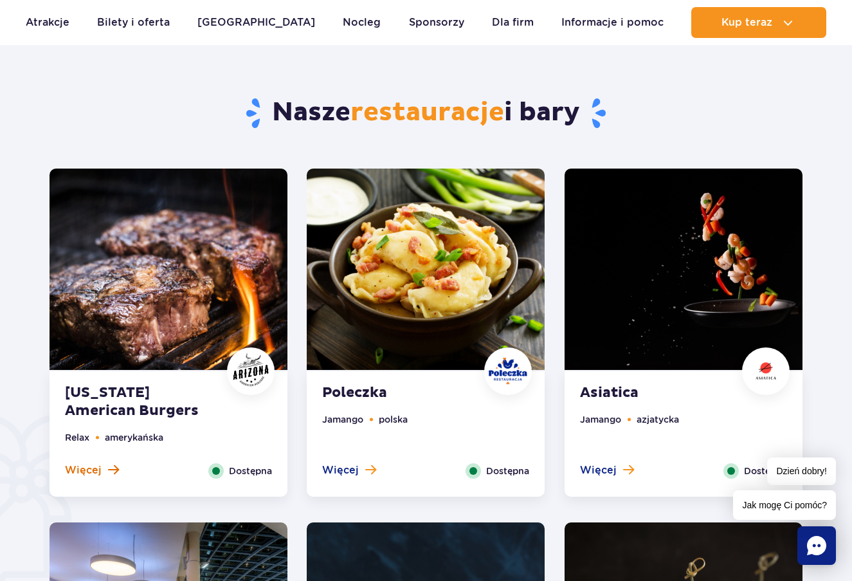
click at [98, 469] on span "Więcej" at bounding box center [83, 470] width 37 height 14
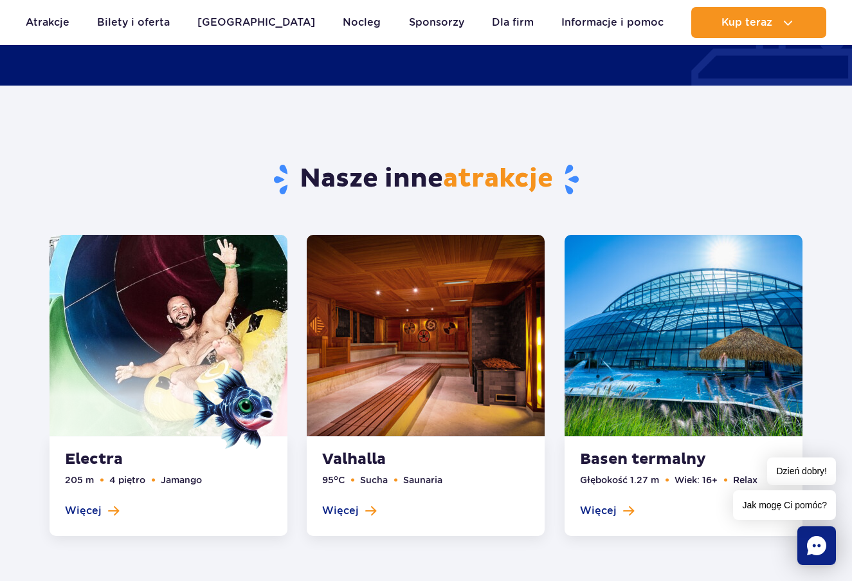
scroll to position [2089, 0]
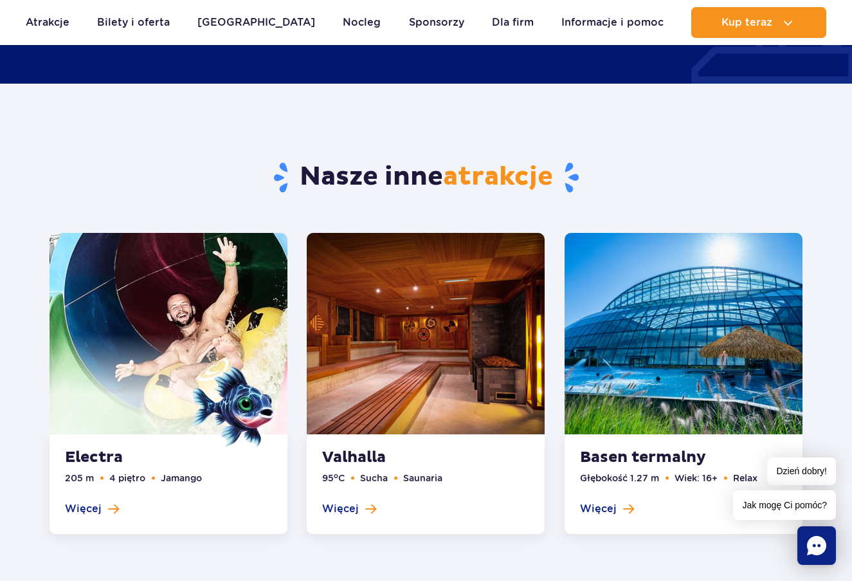
click at [87, 453] on link at bounding box center [169, 384] width 238 height 302
